Goal: Find specific page/section: Find specific page/section

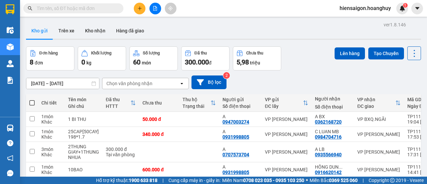
click at [87, 8] on input "text" at bounding box center [76, 8] width 79 height 7
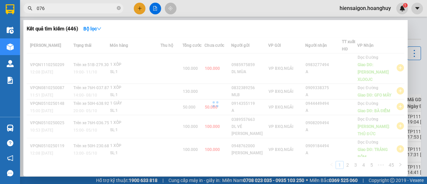
type input "0766"
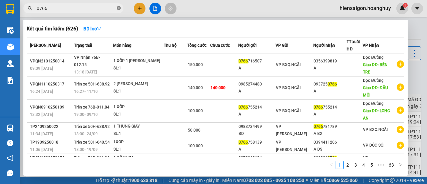
click at [119, 8] on icon "close-circle" at bounding box center [119, 8] width 4 height 4
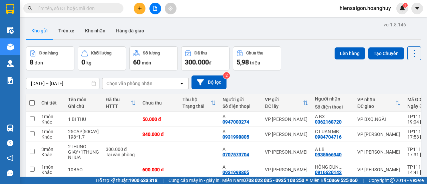
click at [203, 6] on div "Kết quả [PERSON_NAME] ( 626 ) Bộ lọc Mã ĐH Trạng thái Món hàng Thu hộ [PERSON_N…" at bounding box center [213, 8] width 427 height 17
click at [105, 11] on input "text" at bounding box center [76, 8] width 79 height 7
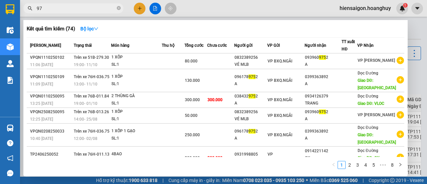
type input "9"
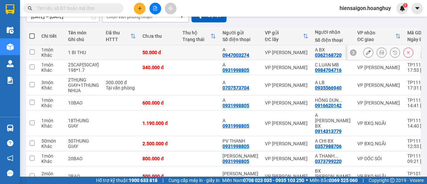
scroll to position [91, 0]
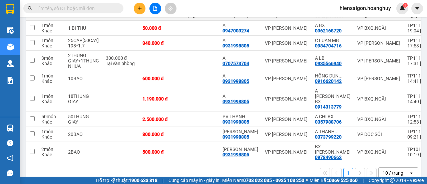
click at [92, 10] on input "text" at bounding box center [76, 8] width 79 height 7
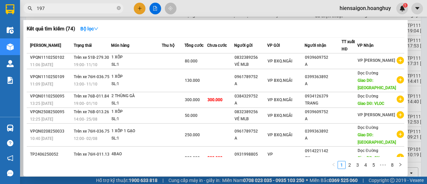
type input "1978"
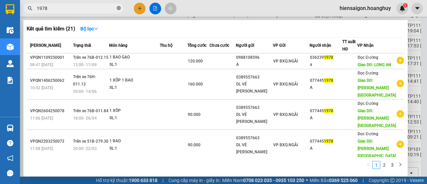
click at [118, 10] on icon "close-circle" at bounding box center [119, 8] width 4 height 4
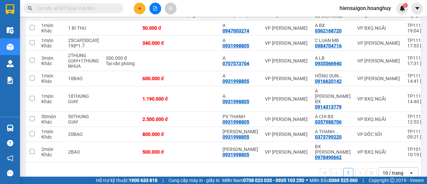
click at [99, 7] on input "text" at bounding box center [76, 8] width 79 height 7
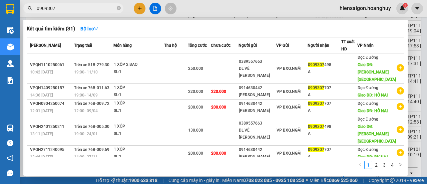
type input "0909307"
click at [118, 7] on icon "close-circle" at bounding box center [119, 8] width 4 height 4
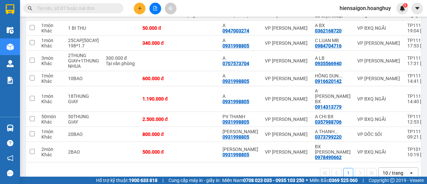
click at [103, 5] on input "text" at bounding box center [76, 8] width 79 height 7
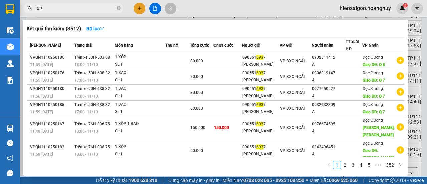
type input "6"
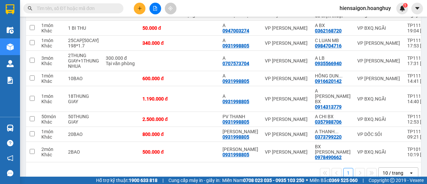
click at [85, 8] on input "text" at bounding box center [76, 8] width 79 height 7
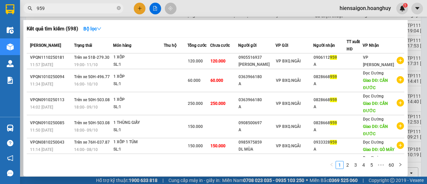
click at [61, 9] on input "959" at bounding box center [76, 8] width 79 height 7
type input "9"
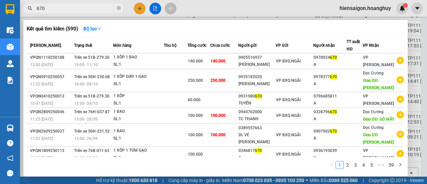
type input "670"
click at [119, 9] on icon "close-circle" at bounding box center [119, 8] width 4 height 4
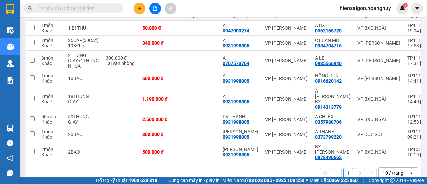
click at [107, 11] on input "text" at bounding box center [76, 8] width 79 height 7
type input "7"
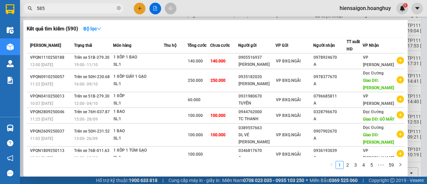
type input "5859"
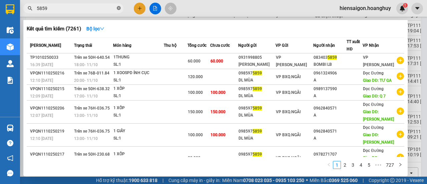
click at [120, 10] on icon "close-circle" at bounding box center [119, 8] width 4 height 4
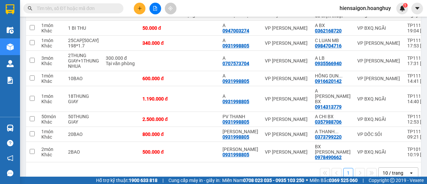
click at [100, 6] on input "text" at bounding box center [76, 8] width 79 height 7
click at [100, 7] on input "text" at bounding box center [76, 8] width 79 height 7
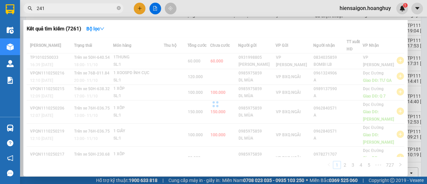
type input "2416"
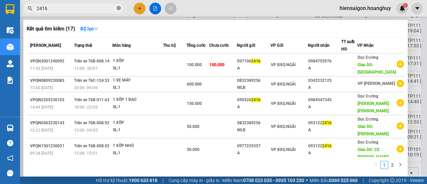
click at [117, 7] on icon "close-circle" at bounding box center [119, 8] width 4 height 4
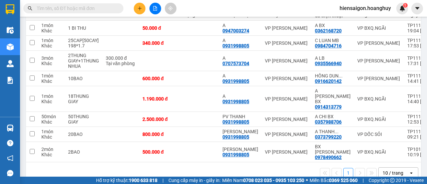
click at [110, 7] on input "text" at bounding box center [76, 8] width 79 height 7
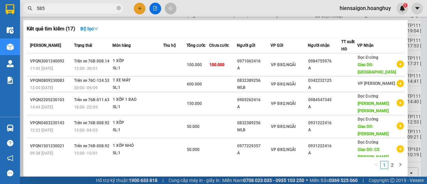
type input "5859"
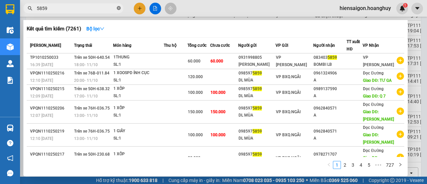
click at [118, 8] on icon "close-circle" at bounding box center [119, 8] width 4 height 4
